Goal: Find specific page/section: Find specific page/section

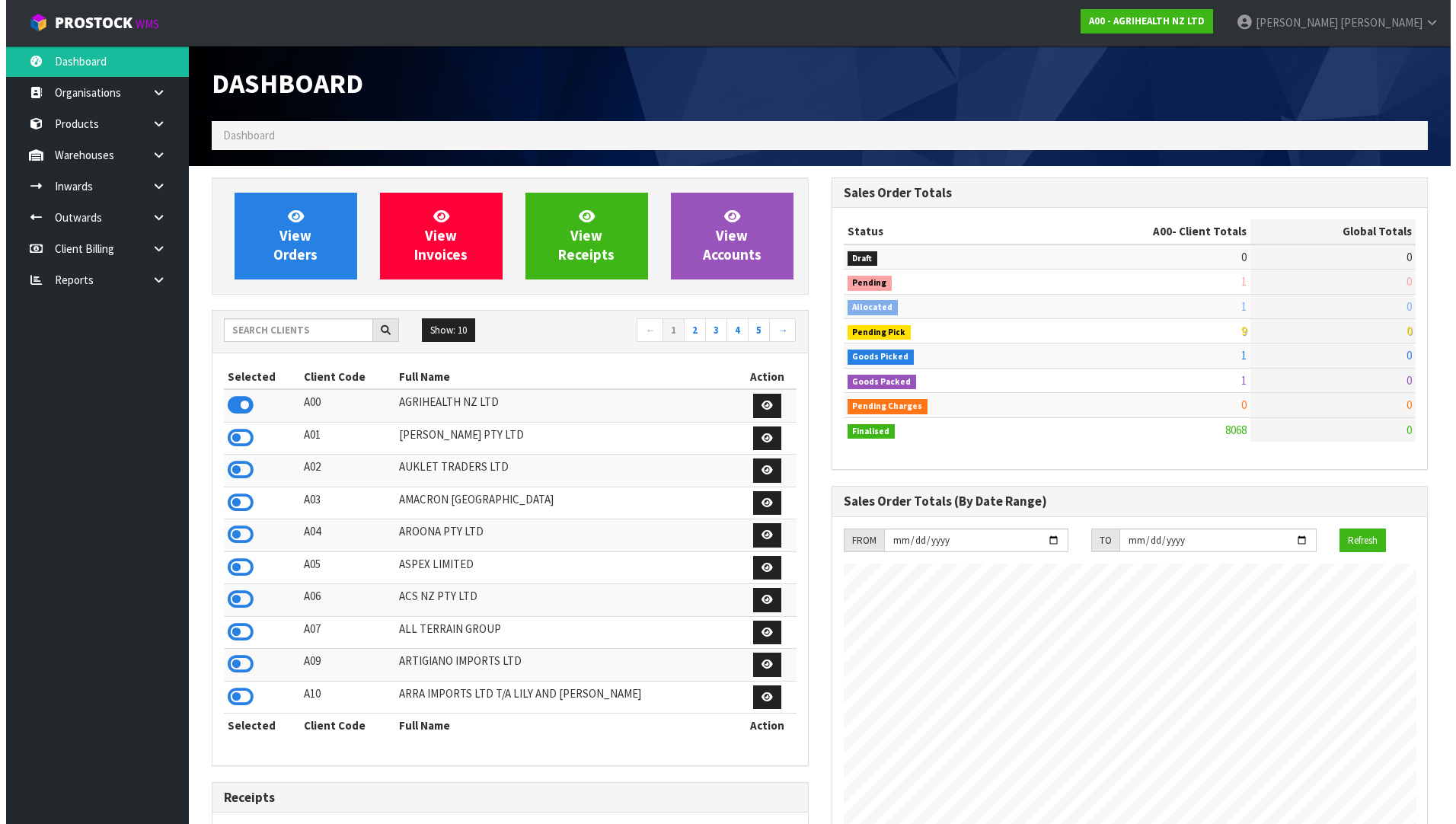
scroll to position [1154, 619]
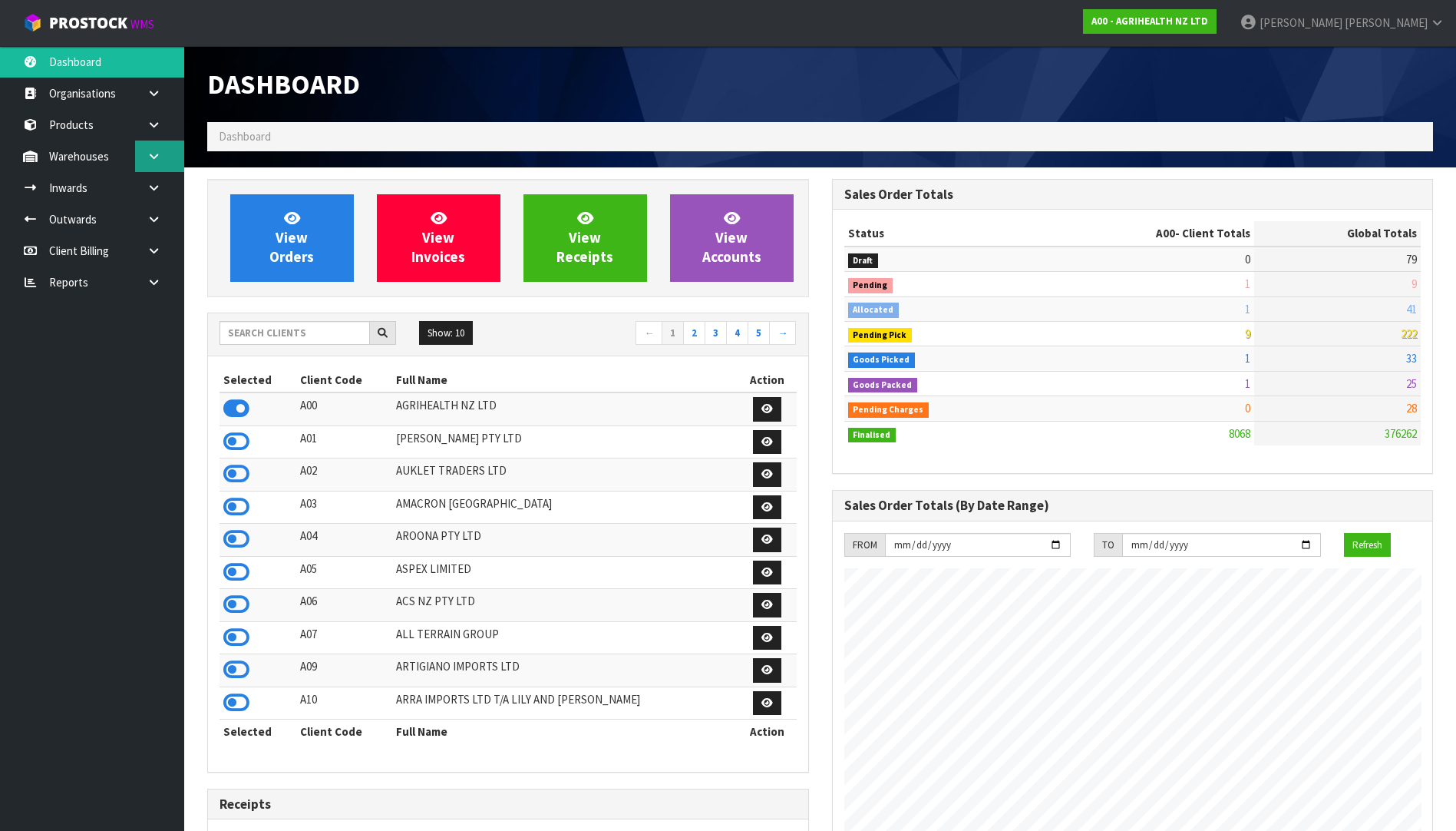
click at [152, 145] on link at bounding box center [160, 156] width 50 height 31
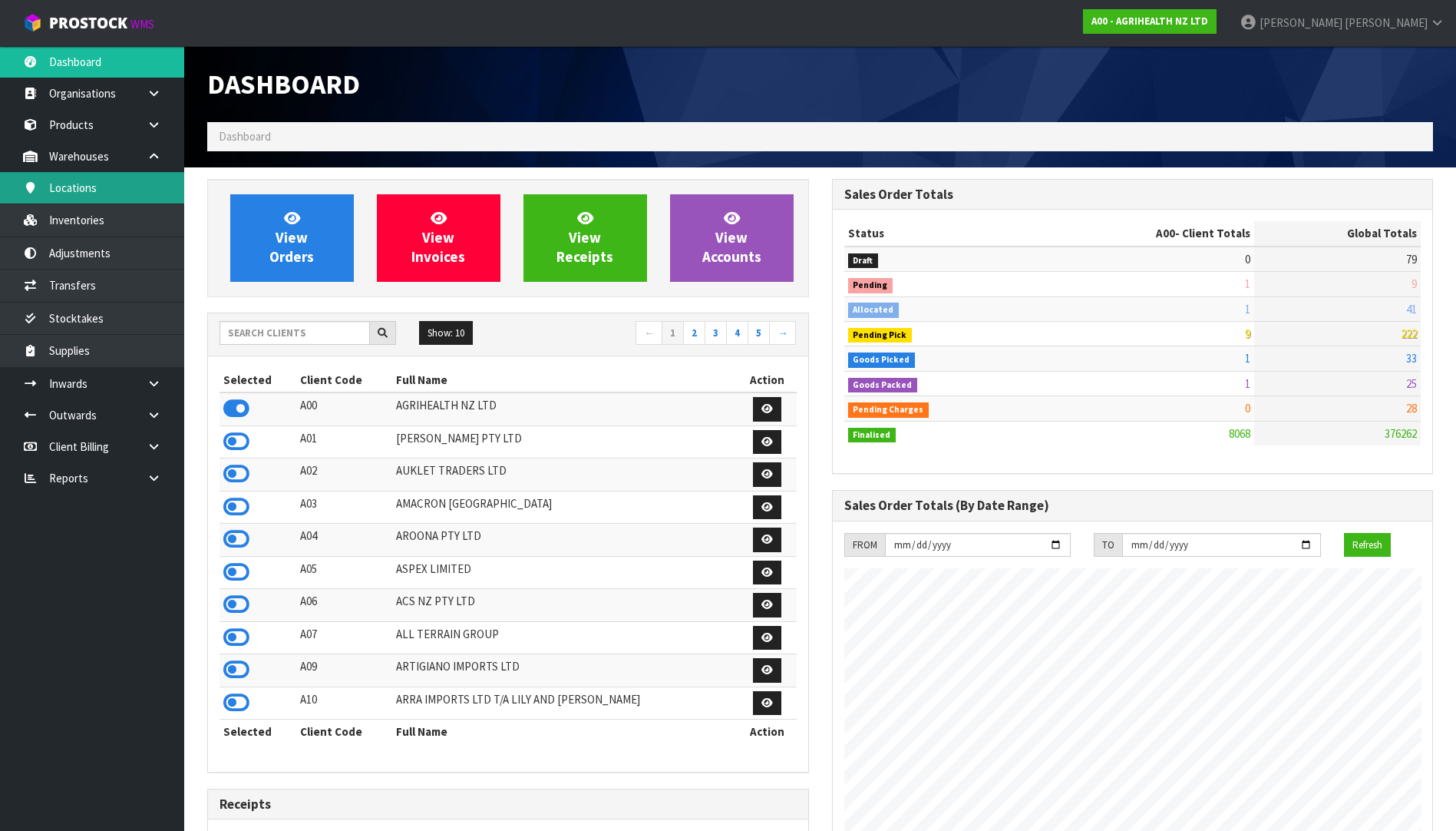
click at [97, 182] on link "Locations" at bounding box center [92, 188] width 184 height 31
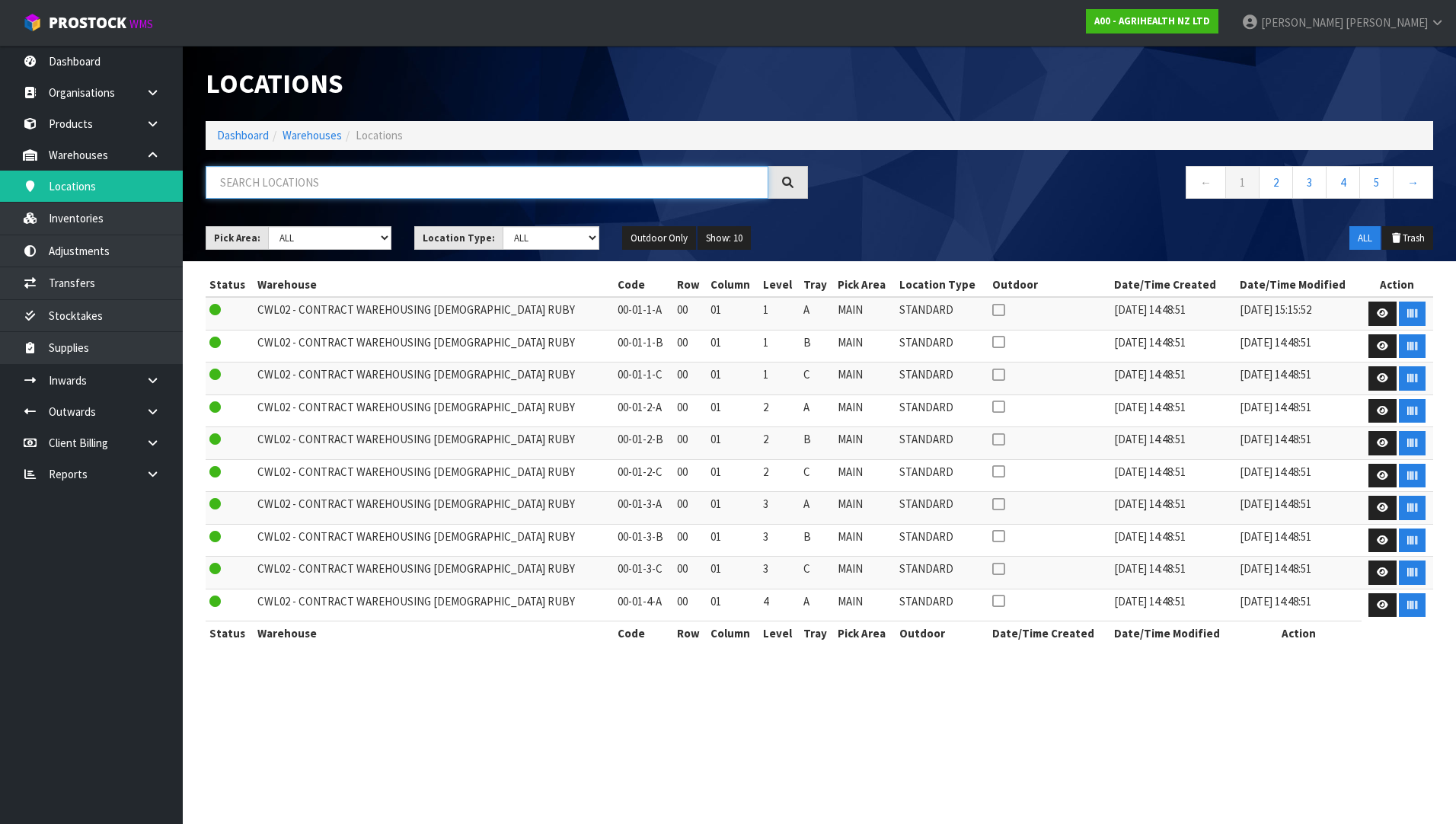
click at [334, 193] on input "text" at bounding box center [487, 182] width 563 height 33
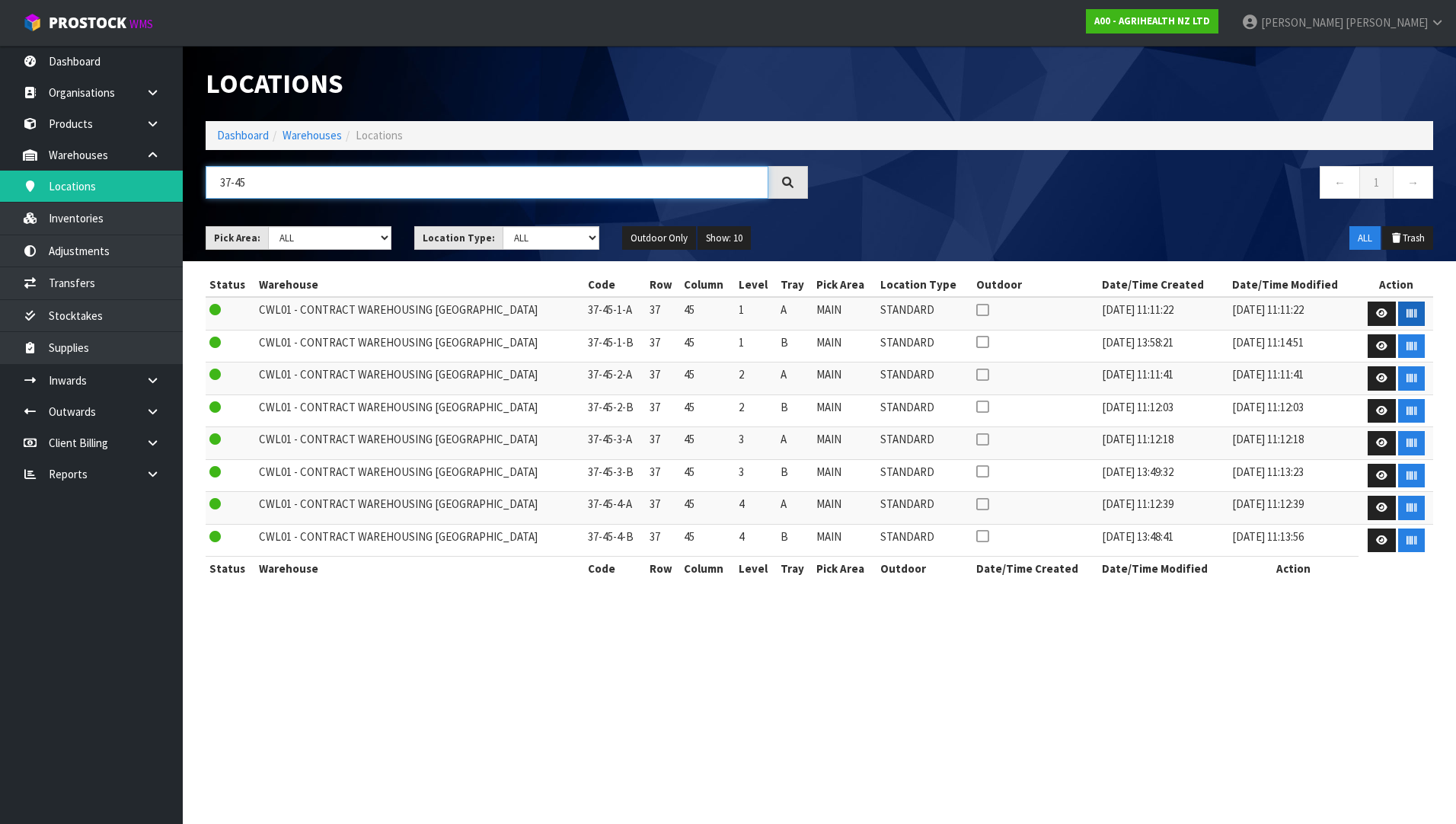
type input "37-45"
click at [1414, 314] on button "button" at bounding box center [1412, 313] width 27 height 24
click at [312, 176] on input "37-45" at bounding box center [487, 182] width 563 height 33
drag, startPoint x: 312, startPoint y: 176, endPoint x: 148, endPoint y: 177, distance: 164.0
click at [148, 177] on body "Toggle navigation ProStock WMS A00 - AGRIHEALTH NZ LTD [PERSON_NAME] Logout Das…" at bounding box center [728, 412] width 1456 height 824
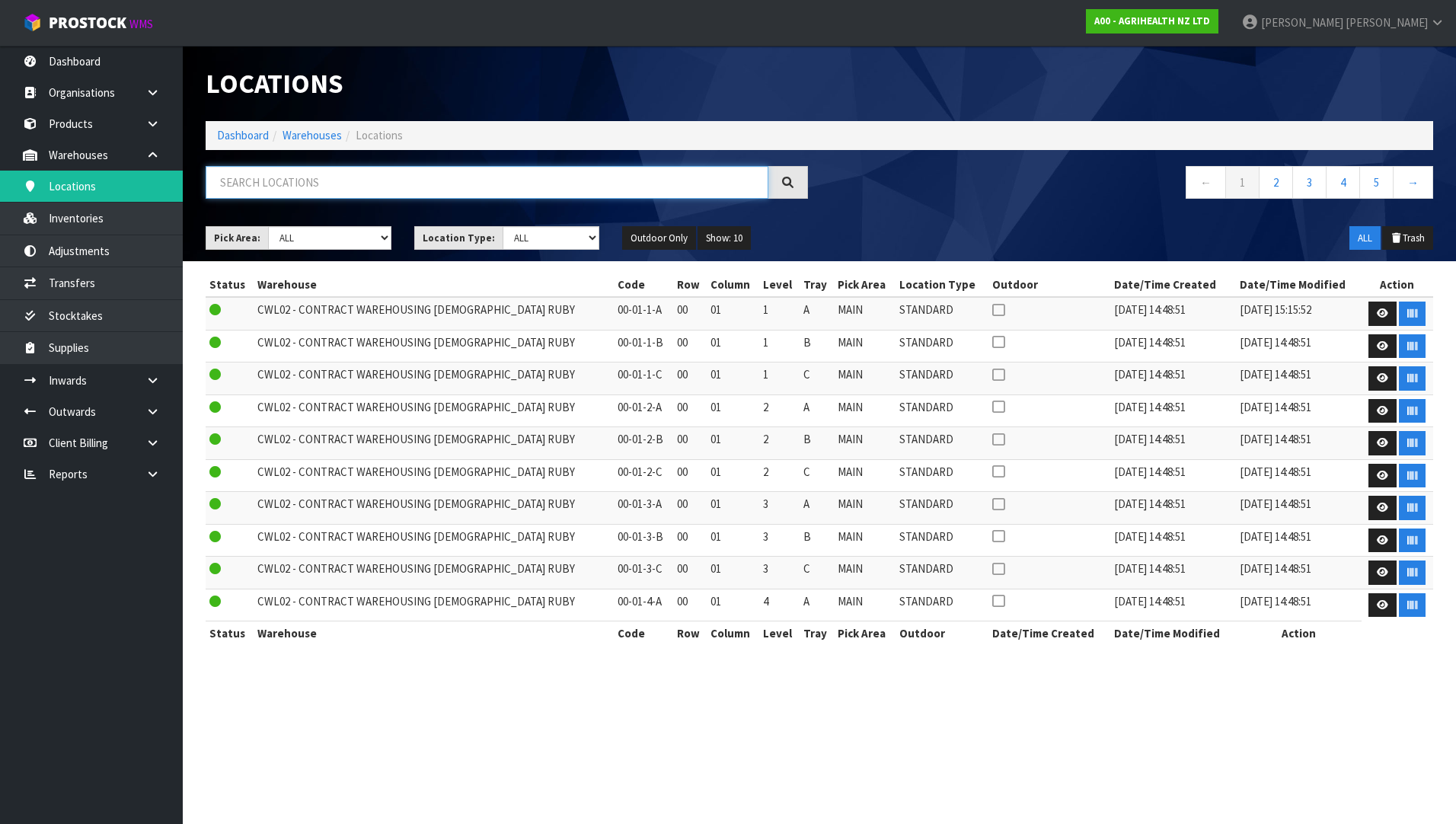
drag, startPoint x: 231, startPoint y: 189, endPoint x: 243, endPoint y: 180, distance: 15.0
click at [231, 189] on input "text" at bounding box center [487, 182] width 563 height 33
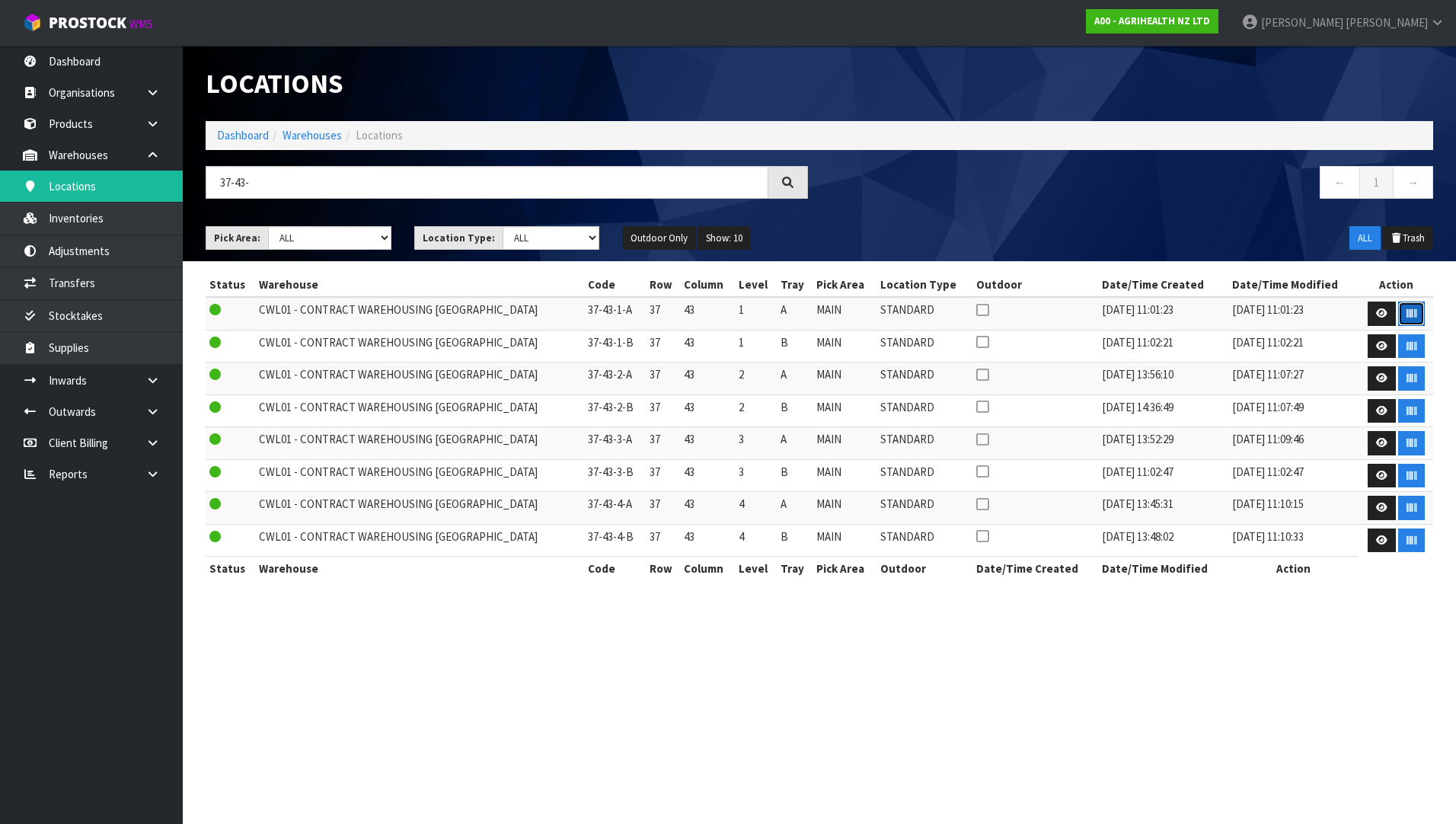
click at [1407, 308] on button "button" at bounding box center [1412, 313] width 27 height 24
click at [1415, 349] on button "button" at bounding box center [1412, 346] width 27 height 24
click at [1401, 376] on button "button" at bounding box center [1412, 378] width 27 height 24
click at [1418, 405] on button "button" at bounding box center [1412, 411] width 27 height 24
click at [1412, 438] on icon "button" at bounding box center [1412, 443] width 10 height 10
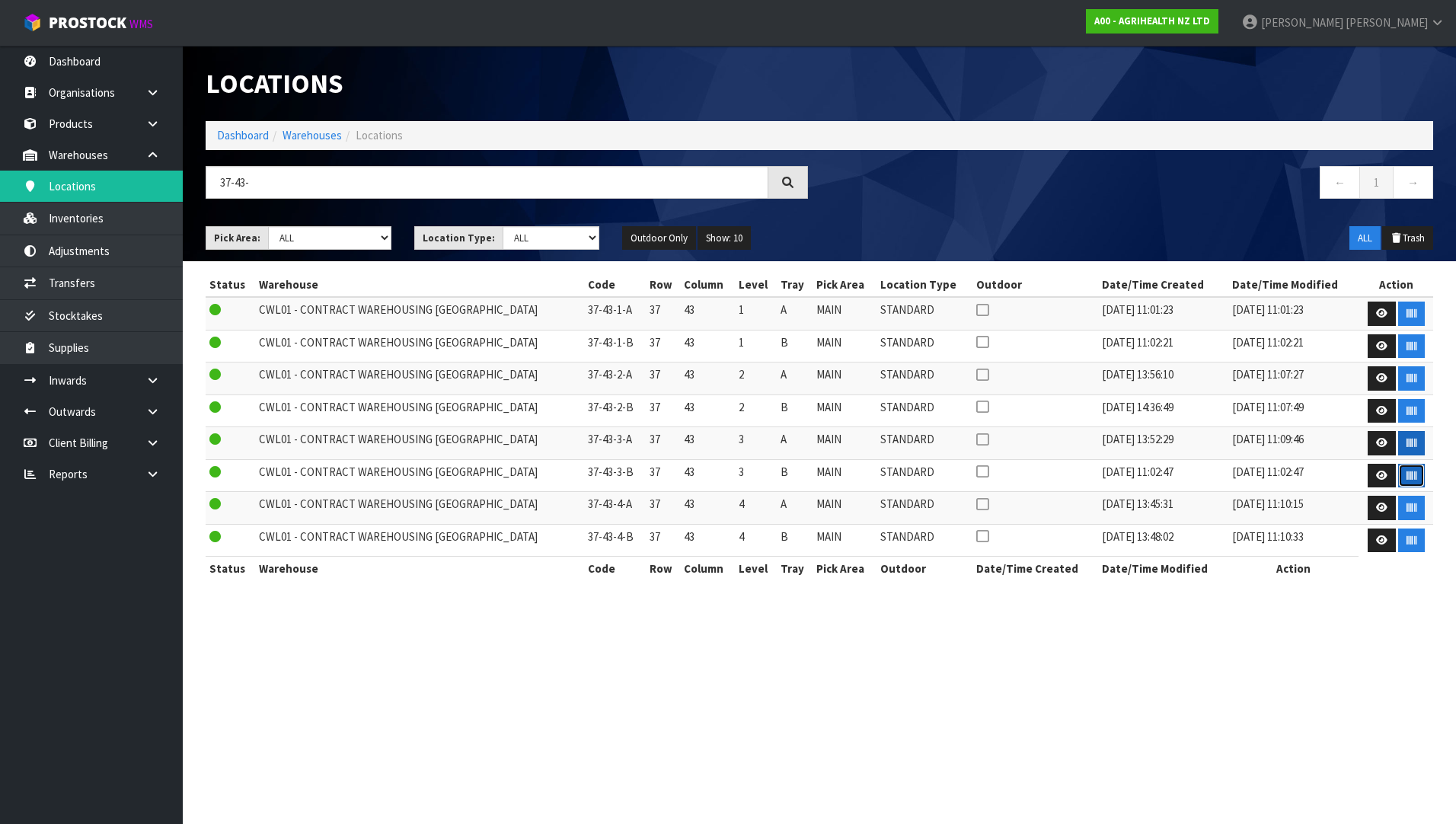
click at [1401, 472] on button "button" at bounding box center [1412, 476] width 27 height 24
click at [1408, 506] on icon "button" at bounding box center [1412, 507] width 10 height 10
click at [1401, 541] on button "button" at bounding box center [1412, 540] width 27 height 24
click at [476, 203] on div "37-43-" at bounding box center [507, 188] width 625 height 44
click at [478, 192] on input "37-43-" at bounding box center [487, 182] width 563 height 33
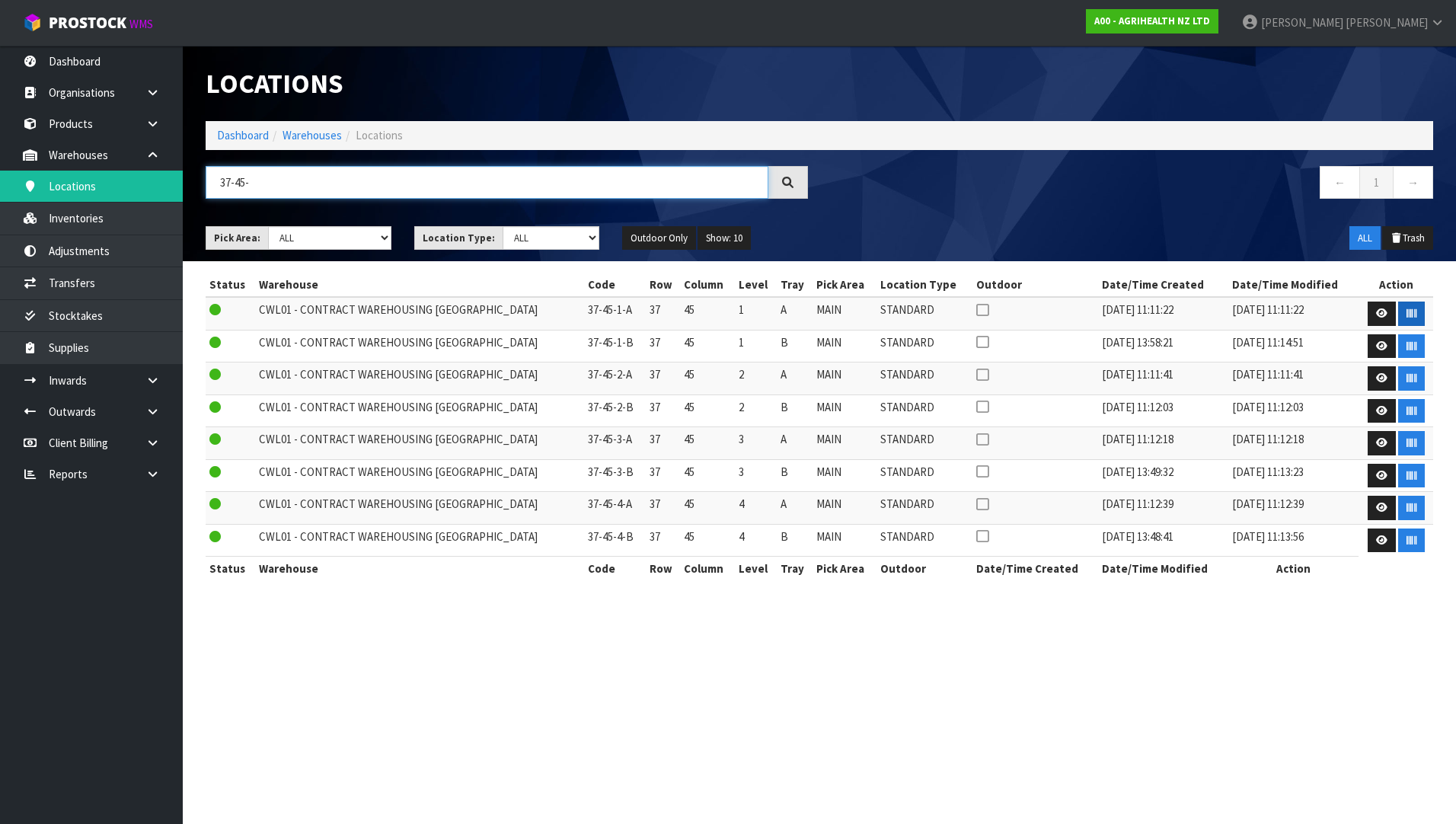
type input "37-45-"
click at [1411, 312] on icon "button" at bounding box center [1412, 313] width 10 height 10
click at [1401, 353] on button "button" at bounding box center [1412, 346] width 27 height 24
click at [1413, 381] on icon "button" at bounding box center [1412, 378] width 10 height 10
click at [1416, 409] on button "button" at bounding box center [1412, 411] width 27 height 24
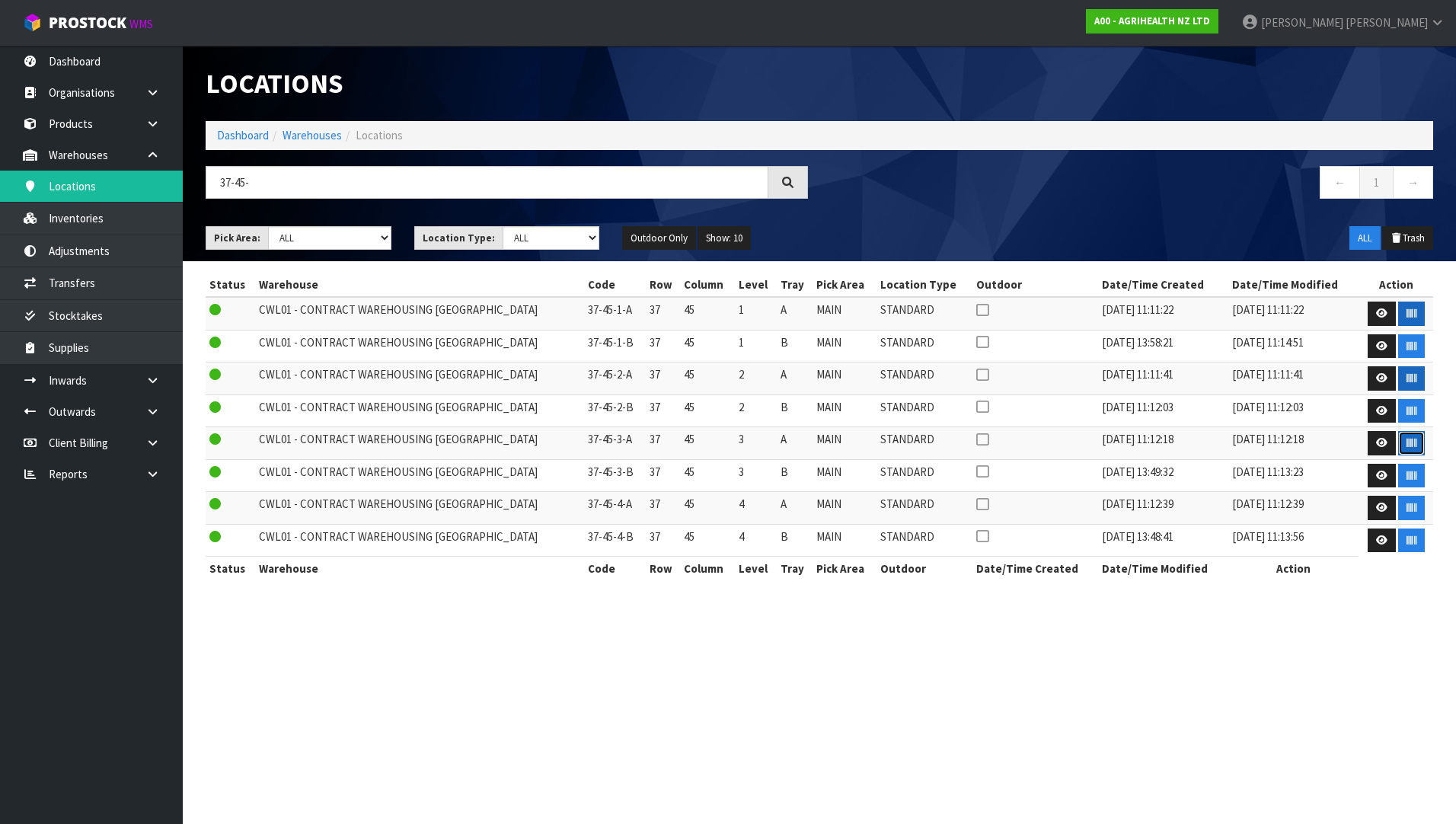
click at [1408, 437] on button "button" at bounding box center [1412, 443] width 27 height 24
click at [1398, 466] on button "button" at bounding box center [1412, 476] width 27 height 24
click at [1401, 500] on button "button" at bounding box center [1412, 507] width 27 height 24
click at [1410, 532] on button "button" at bounding box center [1412, 540] width 27 height 24
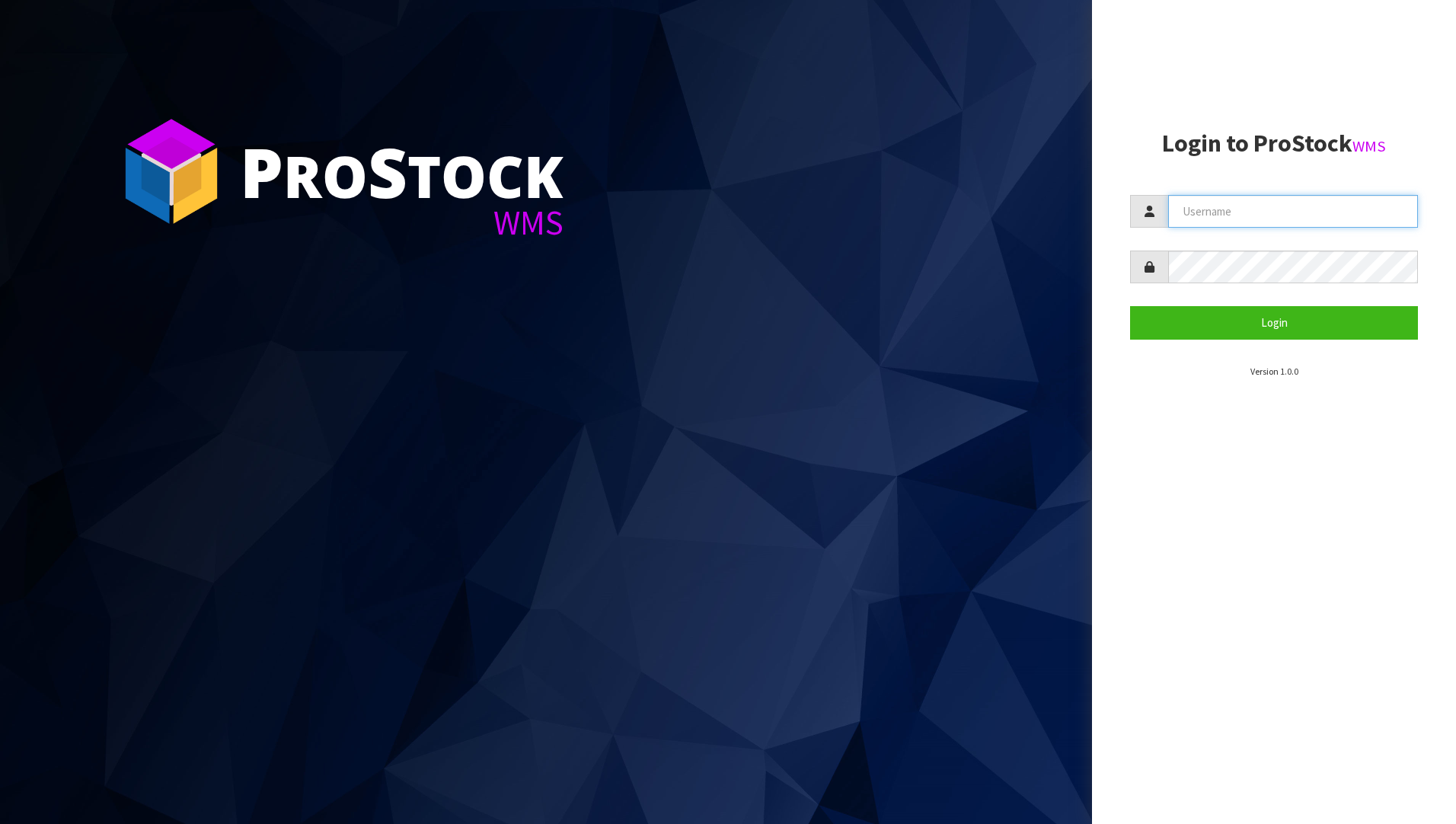
type input "[PERSON_NAME]"
drag, startPoint x: 1288, startPoint y: 211, endPoint x: 1066, endPoint y: 218, distance: 222.1
click at [1053, 193] on div "P ro S tock WMS Login to ProStock WMS James Login Version 1.0.0" at bounding box center [728, 412] width 1456 height 824
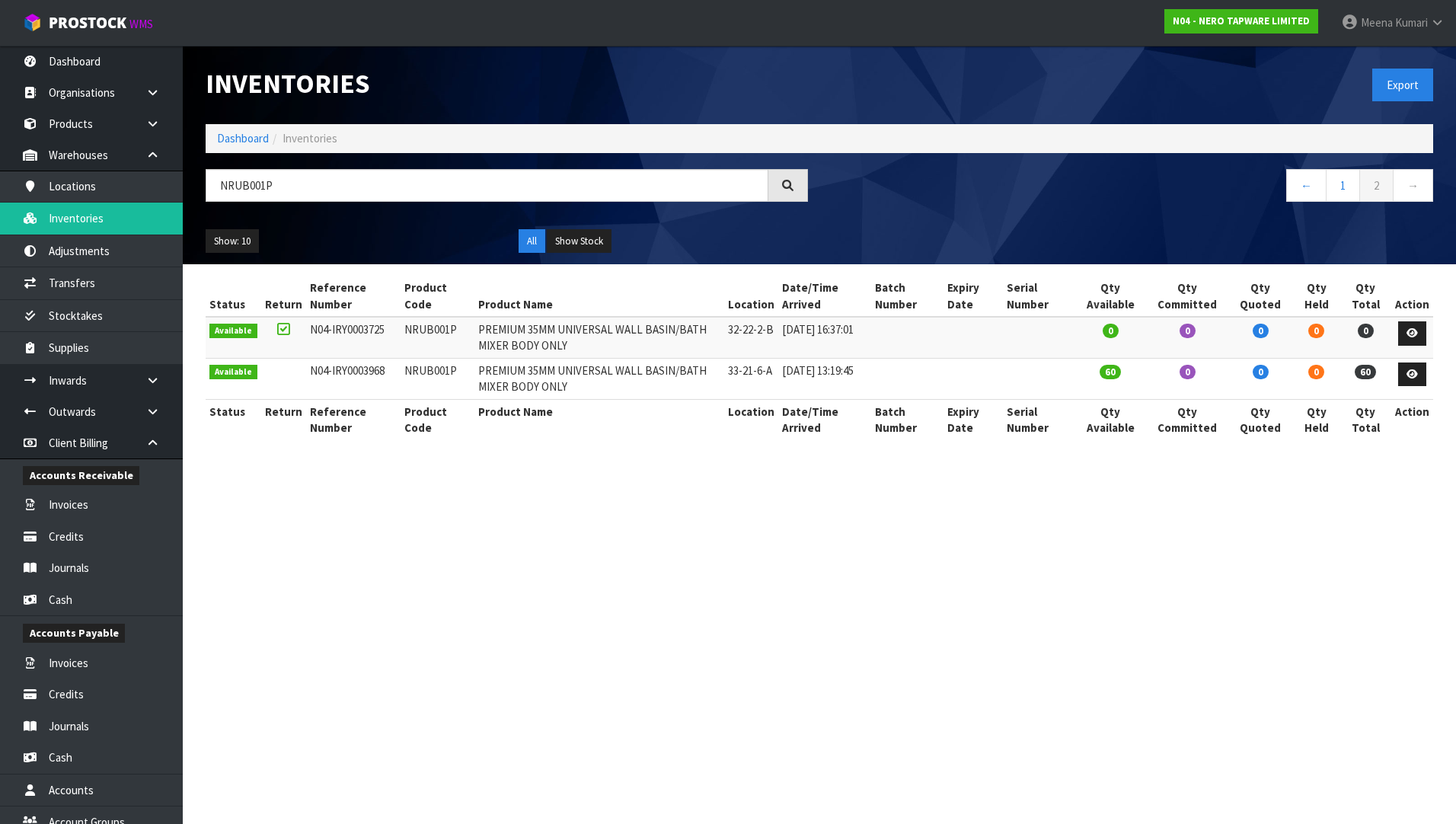
drag, startPoint x: 531, startPoint y: 468, endPoint x: 453, endPoint y: 437, distance: 83.9
click at [531, 468] on section "Inventories Export Dashboard Inventories NRUB001P ← 1 2 → Show: 10 5 10 25 50 A…" at bounding box center [728, 412] width 1456 height 824
